Goal: Transaction & Acquisition: Download file/media

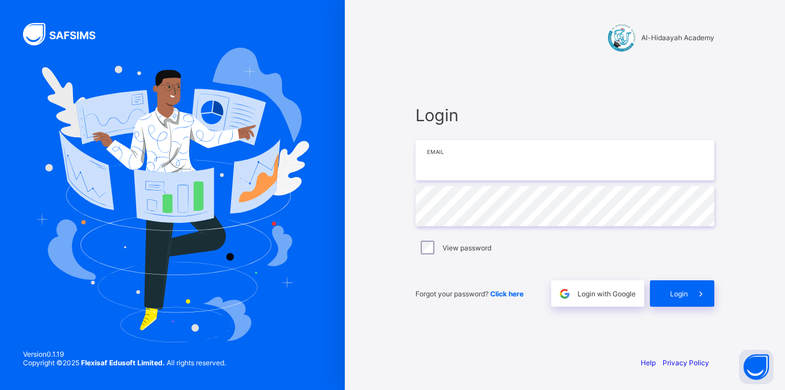
click at [497, 161] on input "email" at bounding box center [565, 160] width 299 height 40
type input "**********"
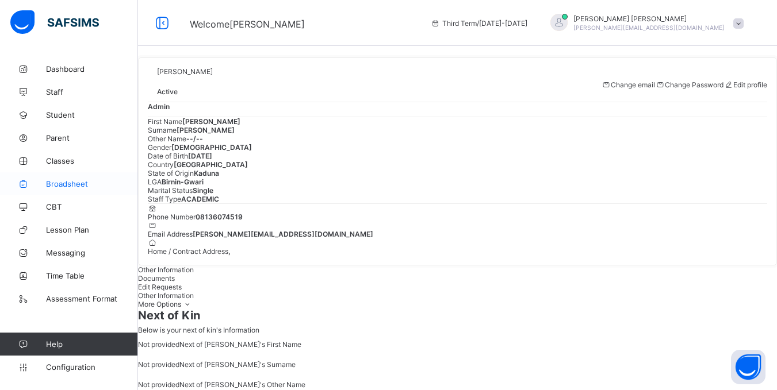
click at [58, 187] on span "Broadsheet" at bounding box center [92, 183] width 92 height 9
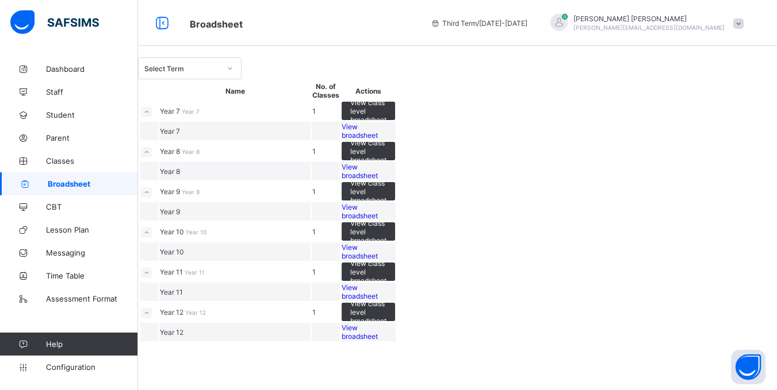
click at [378, 180] on span "View broadsheet" at bounding box center [360, 171] width 36 height 17
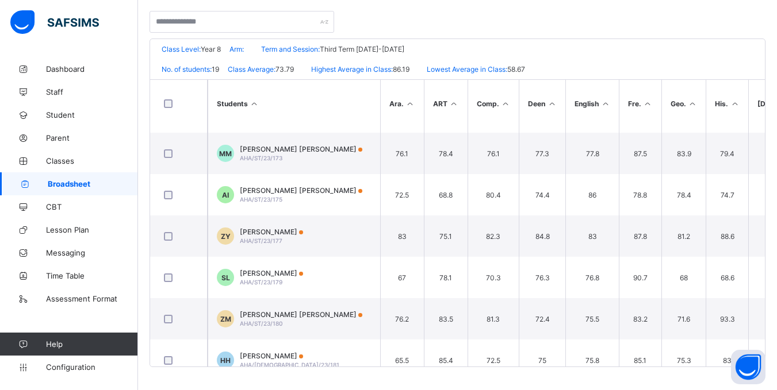
scroll to position [159, 0]
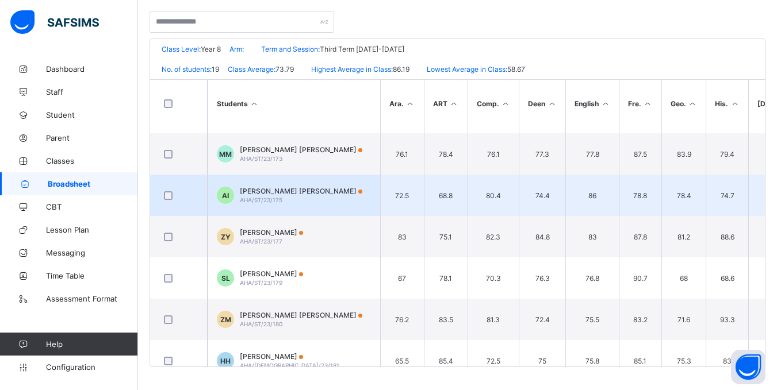
click at [275, 196] on div "[PERSON_NAME] [PERSON_NAME] AHA/ST/23/175" at bounding box center [301, 195] width 122 height 17
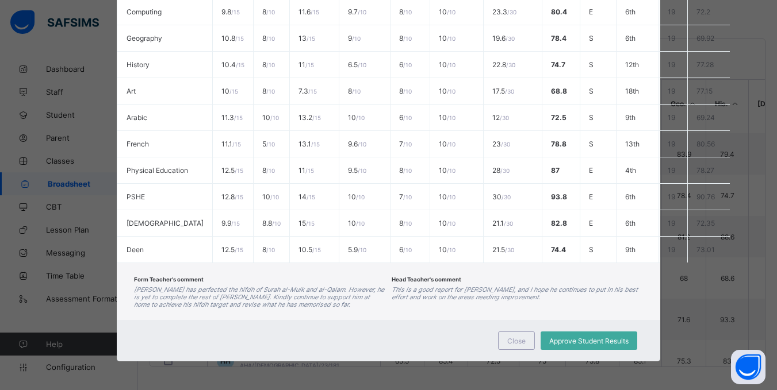
scroll to position [0, 0]
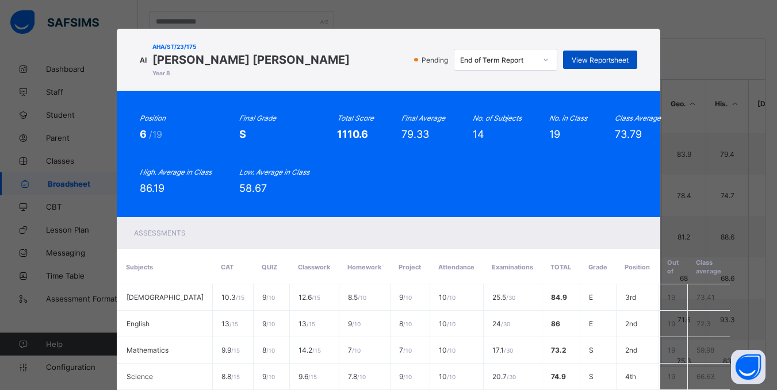
click at [606, 60] on span "View Reportsheet" at bounding box center [599, 60] width 57 height 9
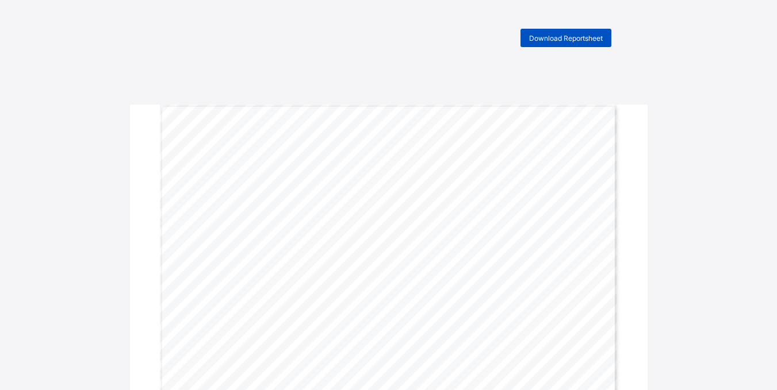
click at [541, 35] on span "Download Reportsheet" at bounding box center [566, 38] width 74 height 9
